Goal: Transaction & Acquisition: Purchase product/service

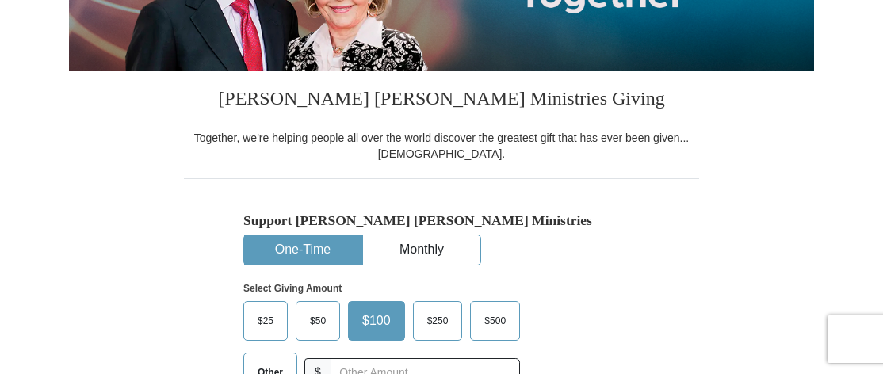
scroll to position [317, 0]
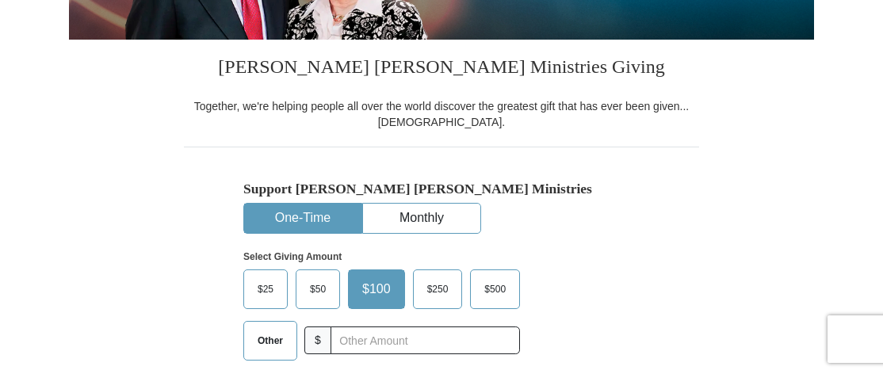
click at [318, 284] on span "$50" at bounding box center [318, 289] width 32 height 24
click at [0, 0] on input "$50" at bounding box center [0, 0] width 0 height 0
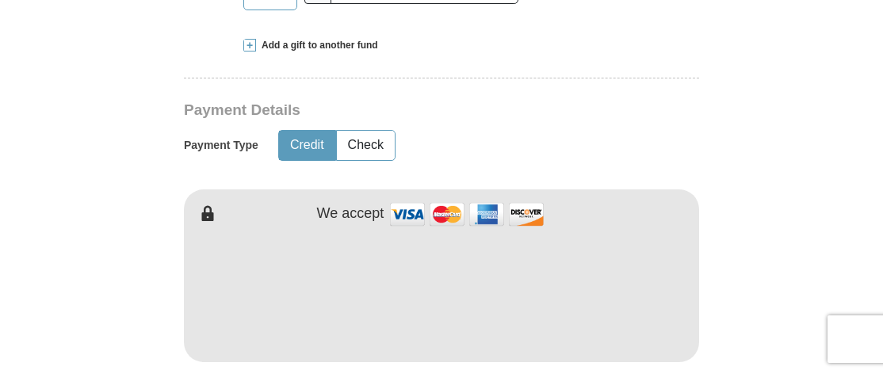
scroll to position [698, 0]
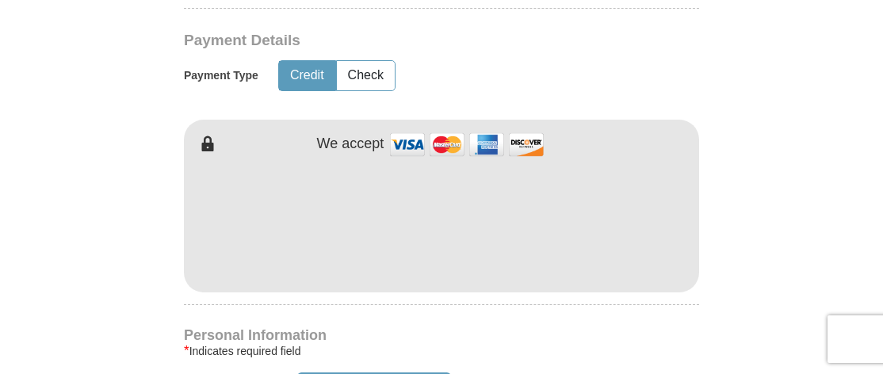
type button "[URL][DOMAIN_NAME]"
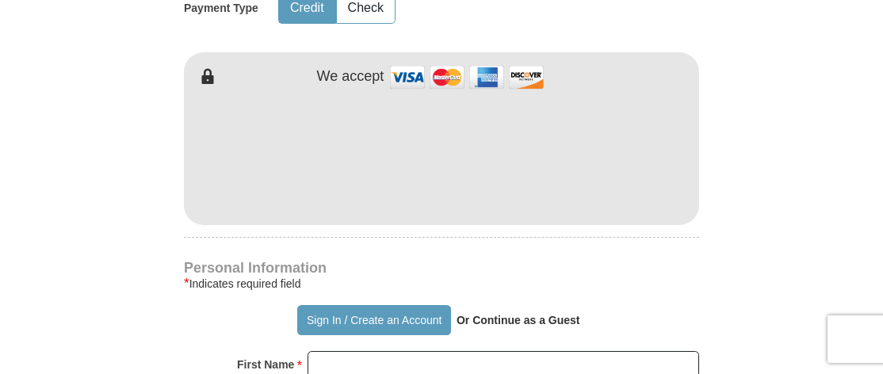
scroll to position [936, 0]
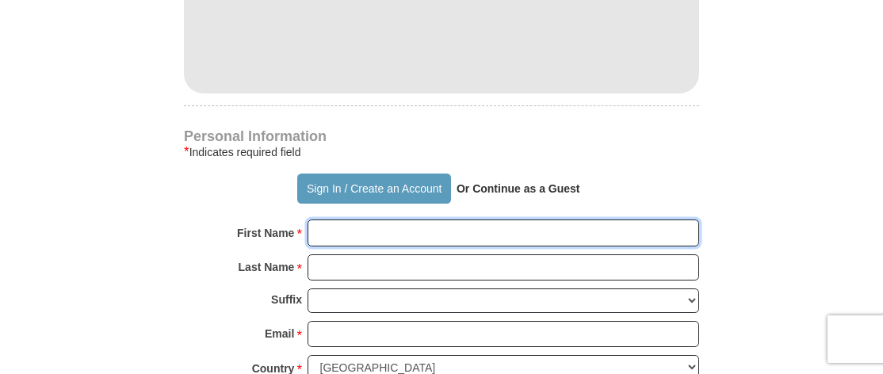
click at [365, 232] on input "First Name *" at bounding box center [504, 233] width 392 height 27
type input "[PERSON_NAME]"
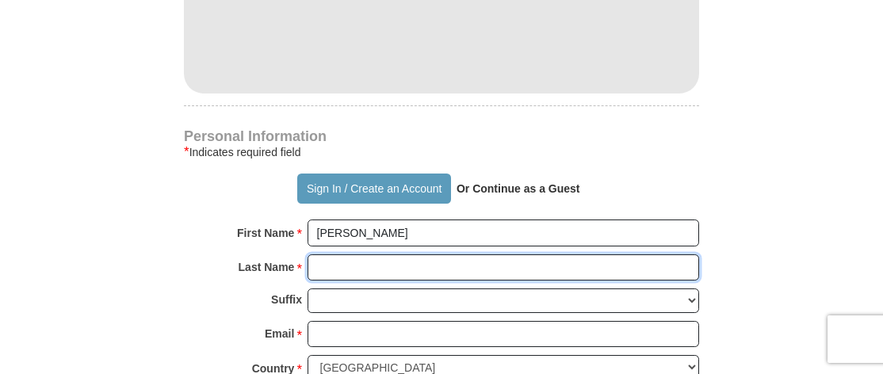
type input "[PERSON_NAME]"
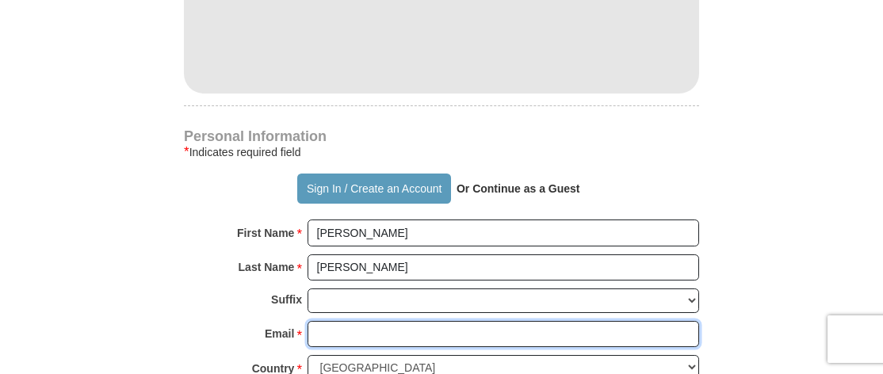
type input "[EMAIL_ADDRESS][DOMAIN_NAME]"
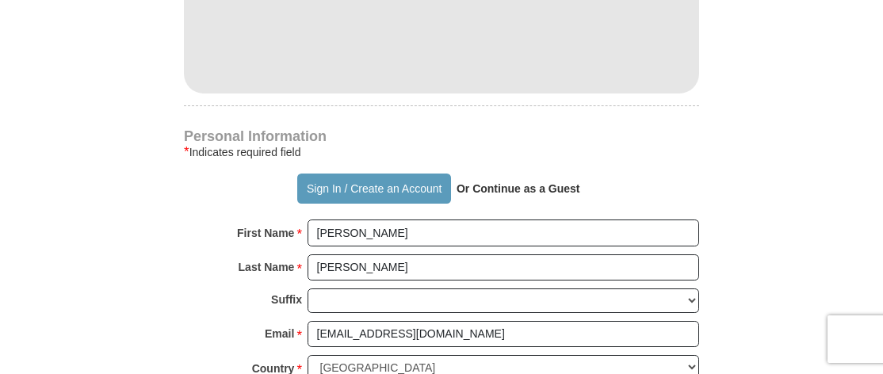
type input "[STREET_ADDRESS]"
type input "[GEOGRAPHIC_DATA]"
select select "WI"
type input "54729"
type input "7153826358"
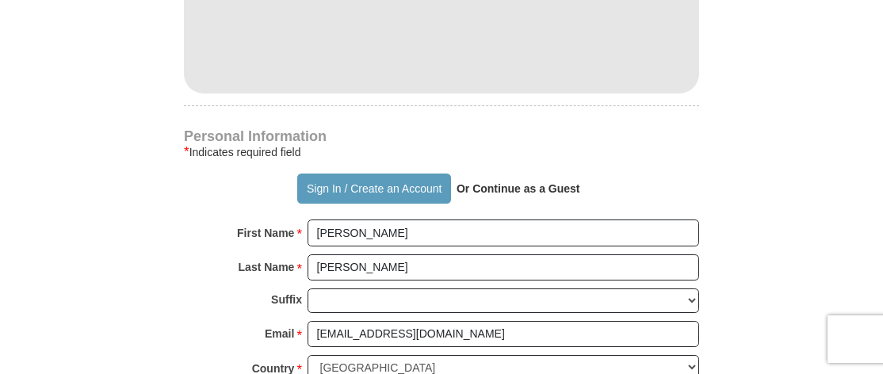
click at [193, 296] on div "Suffix [PERSON_NAME] I II III IV V VI" at bounding box center [441, 305] width 515 height 33
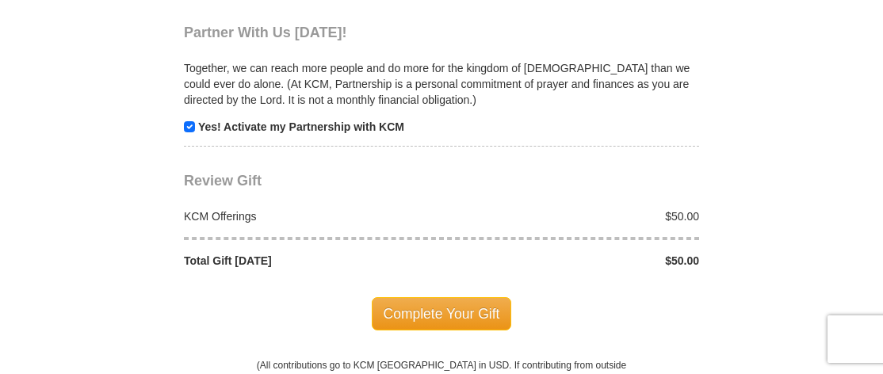
scroll to position [1571, 0]
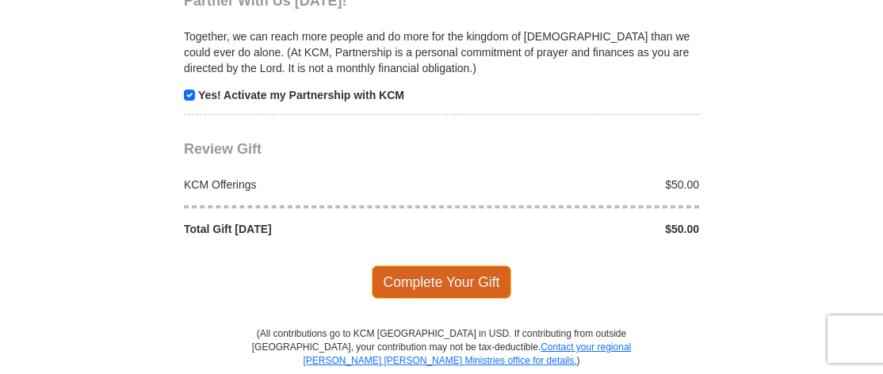
click at [468, 266] on span "Complete Your Gift" at bounding box center [442, 282] width 140 height 33
